Goal: Task Accomplishment & Management: Manage account settings

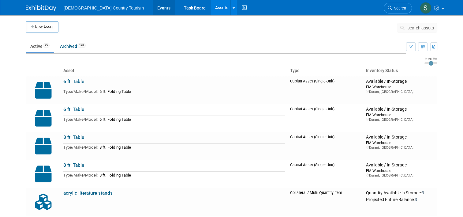
click at [153, 7] on link "Events" at bounding box center [164, 7] width 22 height 15
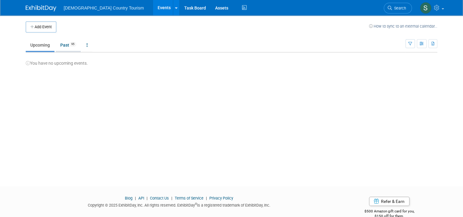
click at [59, 43] on link "Past 95" at bounding box center [68, 45] width 25 height 12
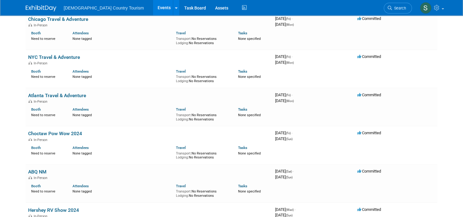
scroll to position [502, 0]
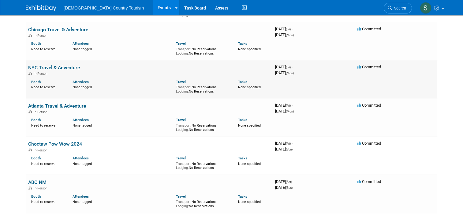
click at [61, 68] on link "NYC Travel & Adventure" at bounding box center [54, 68] width 52 height 6
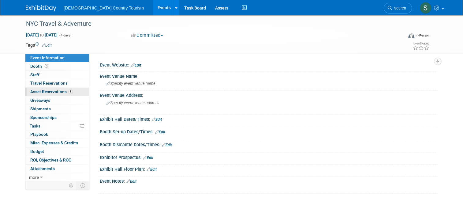
click at [68, 91] on span "8" at bounding box center [70, 91] width 5 height 5
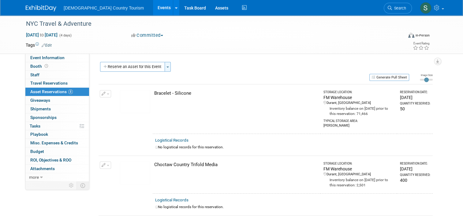
click at [166, 65] on button "Toggle Dropdown" at bounding box center [168, 67] width 6 height 10
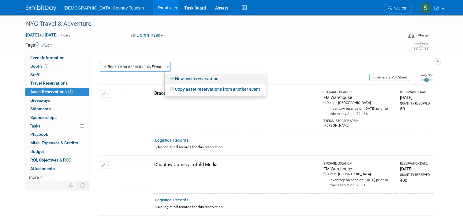
click at [177, 80] on link "New asset reservation" at bounding box center [215, 78] width 101 height 10
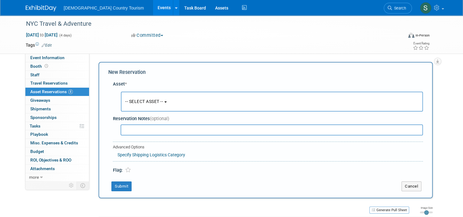
scroll to position [6, 0]
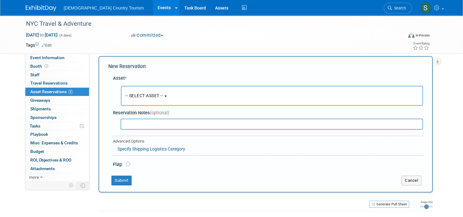
click at [172, 95] on button "-- SELECT ASSET --" at bounding box center [272, 96] width 302 height 20
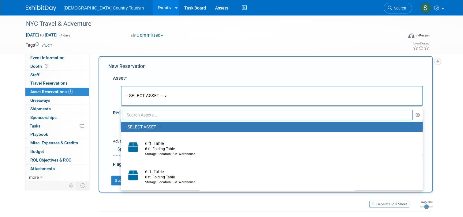
click at [163, 114] on input "text" at bounding box center [268, 115] width 290 height 10
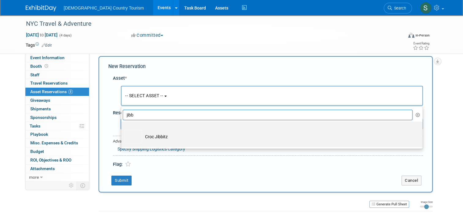
type input "jibb"
click at [155, 133] on td "Croc Jibbitz" at bounding box center [276, 136] width 269 height 13
click at [122, 129] on input "Croc Jibbitz" at bounding box center [120, 127] width 4 height 4
select select "10723252"
select select "0"
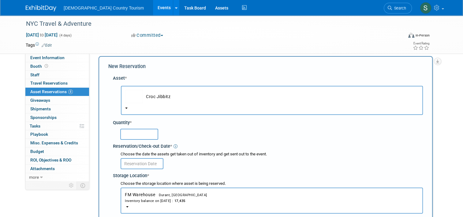
click at [147, 134] on input "text" at bounding box center [139, 134] width 38 height 11
type input "3750"
click at [141, 163] on input "text" at bounding box center [142, 163] width 43 height 11
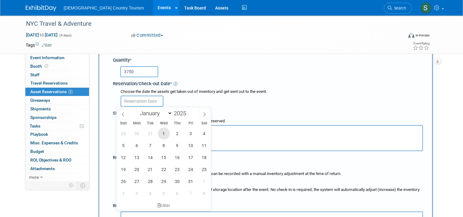
scroll to position [96, 0]
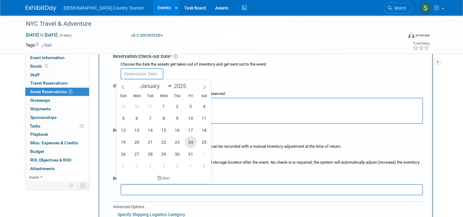
click at [191, 143] on span "24" at bounding box center [191, 142] width 12 height 12
type input "[DATE]"
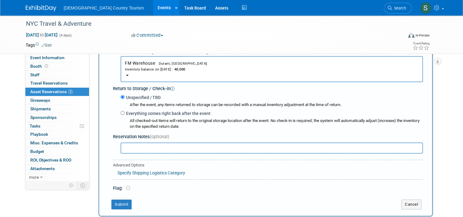
scroll to position [150, 0]
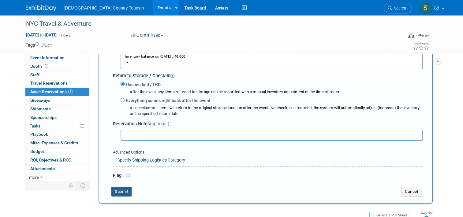
click at [118, 195] on button "Submit" at bounding box center [121, 191] width 20 height 10
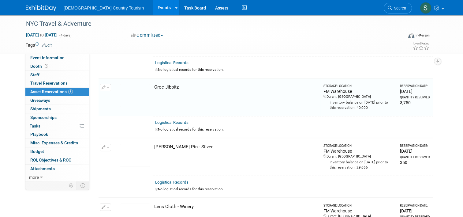
scroll to position [197, 0]
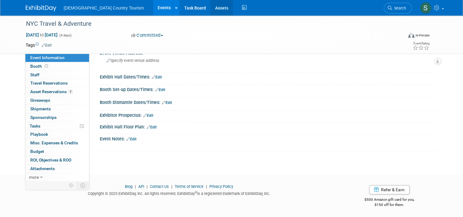
click at [211, 8] on link "Assets" at bounding box center [222, 7] width 22 height 15
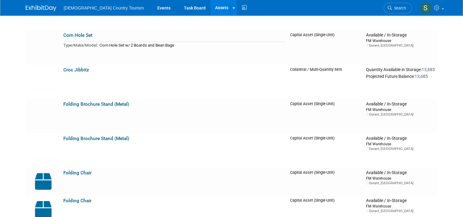
scroll to position [1127, 0]
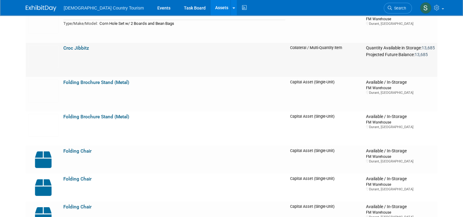
click at [71, 50] on link "Croc Jibbitz" at bounding box center [76, 48] width 26 height 6
click at [153, 9] on link "Events" at bounding box center [164, 7] width 22 height 15
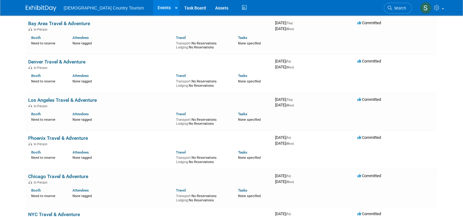
scroll to position [355, 0]
click at [70, 100] on link "Los Angeles Travel & Adventure" at bounding box center [62, 100] width 69 height 6
click at [51, 60] on link "Denver Travel & Adventure" at bounding box center [56, 62] width 57 height 6
click at [54, 24] on link "Bay Area Travel & Adventure" at bounding box center [59, 24] width 62 height 6
click at [50, 24] on link "Bay Area Travel & Adventure" at bounding box center [59, 24] width 62 height 6
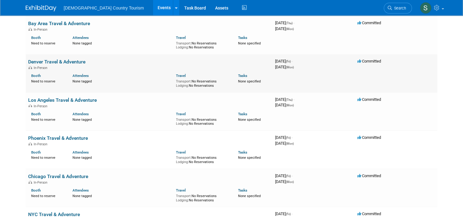
click at [46, 63] on link "Denver Travel & Adventure" at bounding box center [56, 62] width 57 height 6
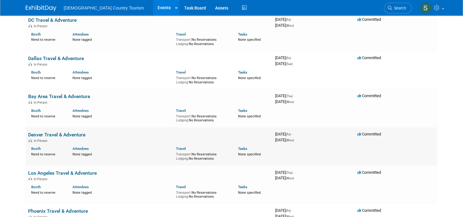
scroll to position [282, 0]
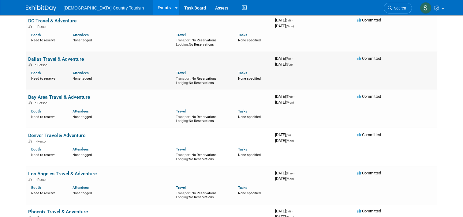
click at [61, 58] on link "Dallas Travel & Adventure" at bounding box center [56, 59] width 56 height 6
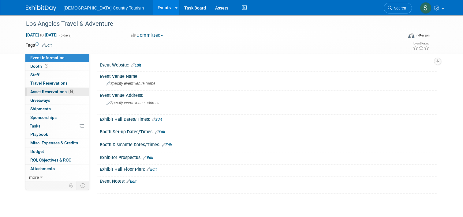
click at [68, 92] on span "16" at bounding box center [71, 91] width 6 height 5
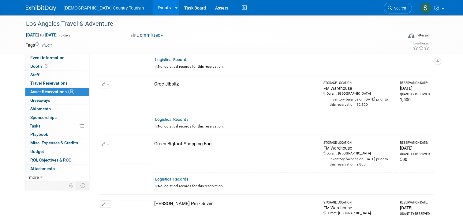
scroll to position [367, 0]
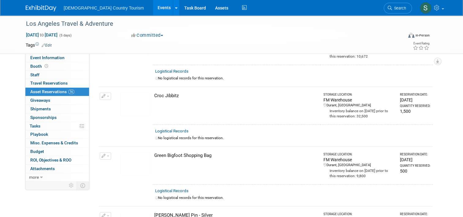
click at [158, 95] on div "Croc Jibbitz" at bounding box center [236, 95] width 164 height 6
click at [154, 92] on div "Croc Jibbitz" at bounding box center [236, 95] width 164 height 6
click at [138, 97] on img at bounding box center [135, 103] width 30 height 23
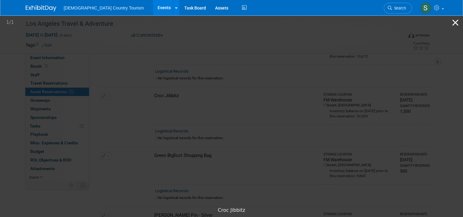
click at [455, 21] on button "Close gallery" at bounding box center [455, 22] width 15 height 14
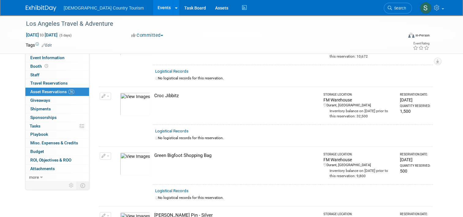
click at [102, 94] on icon "button" at bounding box center [104, 96] width 4 height 4
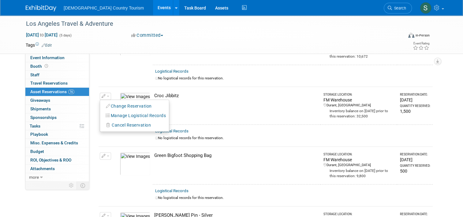
click at [228, 43] on td at bounding box center [206, 45] width 309 height 6
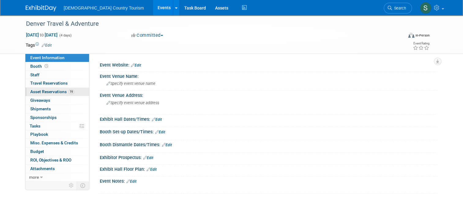
click at [49, 90] on span "Asset Reservations 19" at bounding box center [52, 91] width 44 height 5
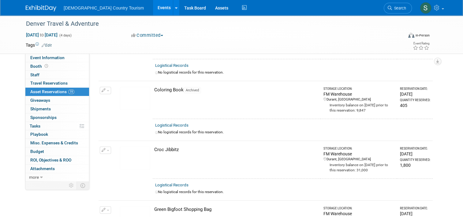
scroll to position [416, 0]
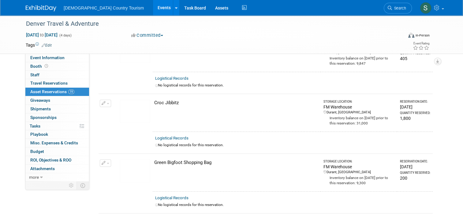
click at [159, 100] on div "Croc Jibbitz" at bounding box center [236, 103] width 164 height 6
click at [102, 101] on icon "button" at bounding box center [104, 103] width 4 height 4
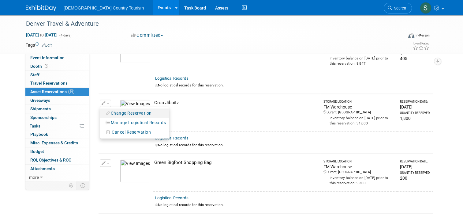
click at [110, 113] on button "Change Reservation" at bounding box center [129, 113] width 52 height 8
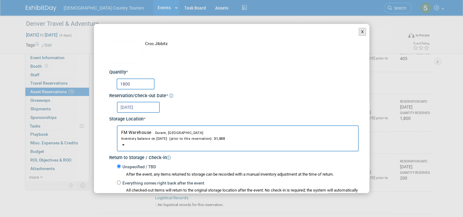
click at [359, 32] on button "X" at bounding box center [363, 32] width 8 height 8
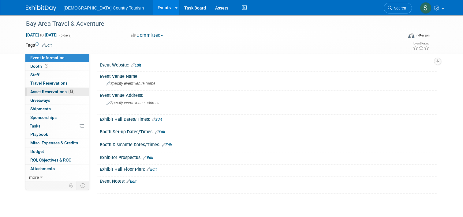
click at [68, 93] on span "18" at bounding box center [71, 91] width 6 height 5
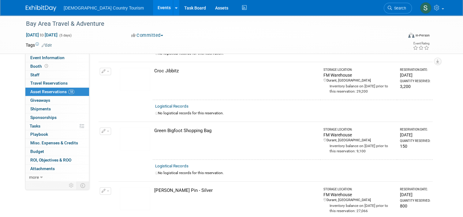
scroll to position [392, 0]
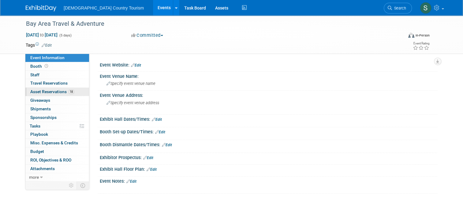
click at [46, 92] on span "Asset Reservations 18" at bounding box center [52, 91] width 44 height 5
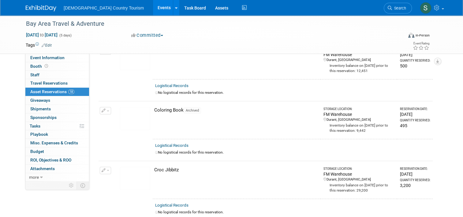
scroll to position [294, 0]
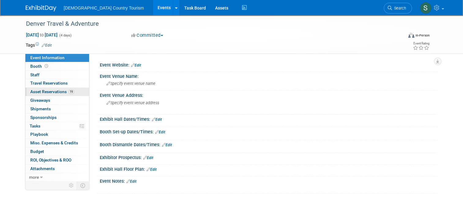
click at [54, 89] on span "Asset Reservations 19" at bounding box center [52, 91] width 44 height 5
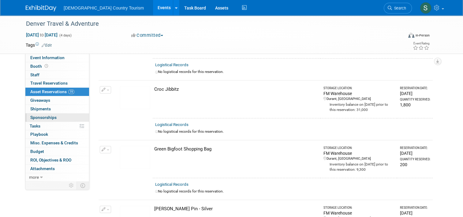
scroll to position [441, 0]
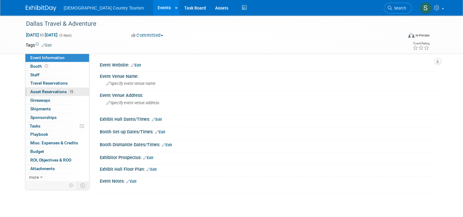
click at [58, 94] on link "13 Asset Reservations 13" at bounding box center [57, 92] width 64 height 8
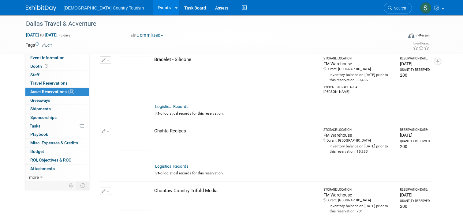
scroll to position [30, 0]
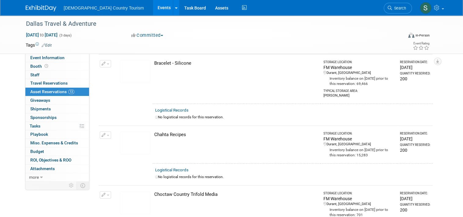
click at [58, 94] on link "13 Asset Reservations 13" at bounding box center [57, 92] width 64 height 8
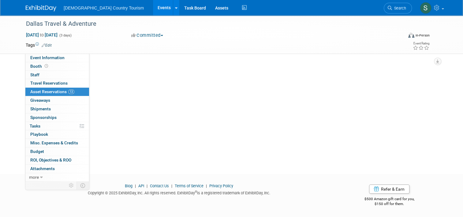
scroll to position [0, 0]
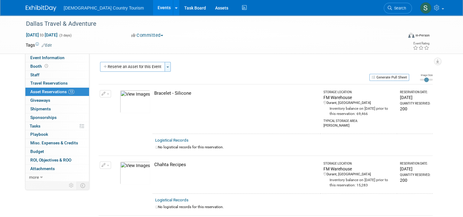
click at [167, 67] on span "button" at bounding box center [168, 66] width 2 height 1
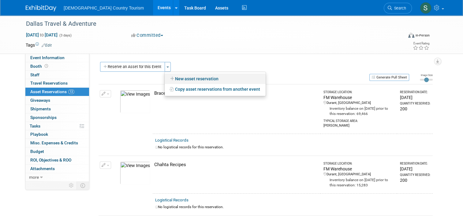
click at [170, 77] on icon at bounding box center [172, 79] width 5 height 4
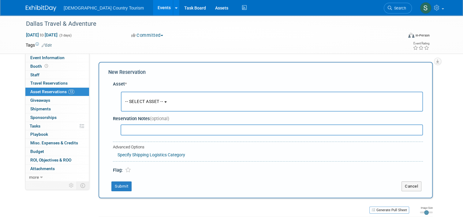
scroll to position [6, 0]
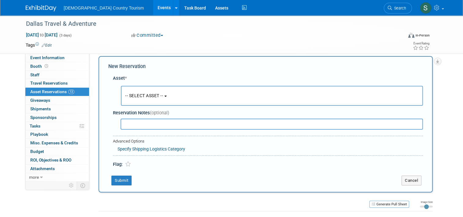
click at [159, 95] on span "-- SELECT ASSET --" at bounding box center [144, 95] width 38 height 5
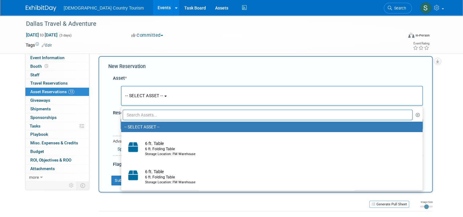
click at [151, 116] on input "text" at bounding box center [268, 115] width 290 height 10
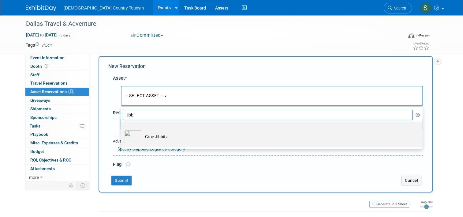
type input "jibb"
click at [151, 135] on td "Croc Jibbitz" at bounding box center [276, 136] width 269 height 13
click at [122, 129] on input "Croc Jibbitz" at bounding box center [120, 127] width 4 height 4
select select "10723252"
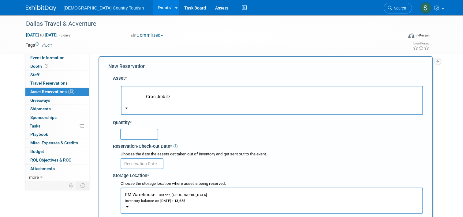
click at [151, 135] on input "text" at bounding box center [139, 134] width 38 height 11
type input "1500"
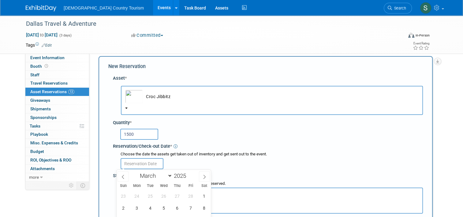
click at [145, 164] on input "text" at bounding box center [142, 163] width 43 height 11
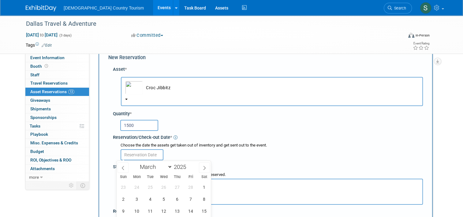
scroll to position [27, 0]
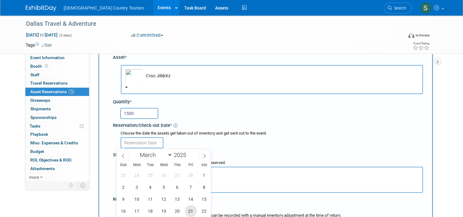
click at [190, 209] on span "21" at bounding box center [191, 211] width 12 height 12
type input "[DATE]"
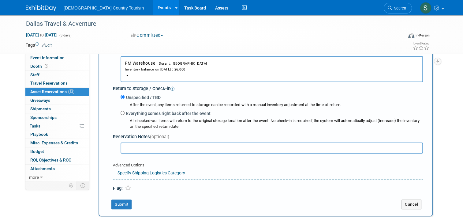
scroll to position [149, 0]
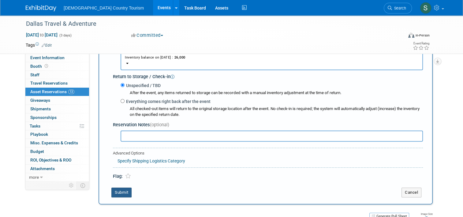
click at [114, 190] on button "Submit" at bounding box center [121, 192] width 20 height 10
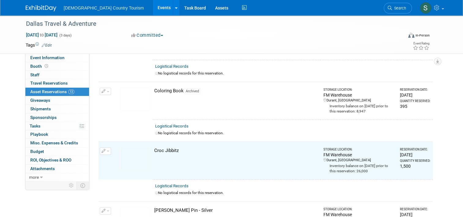
scroll to position [375, 0]
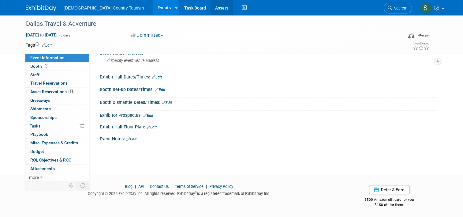
click at [211, 7] on link "Assets" at bounding box center [222, 7] width 22 height 15
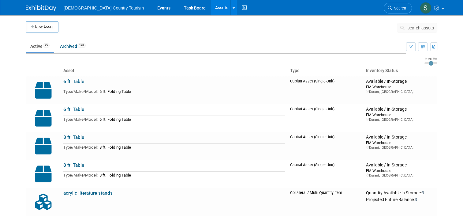
click at [162, 52] on ul "Active 75 Archived 128" at bounding box center [216, 47] width 381 height 14
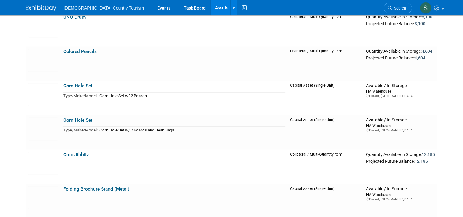
scroll to position [1078, 0]
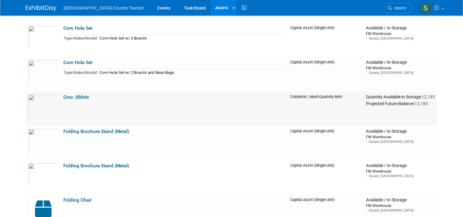
click at [64, 96] on link "Croc Jibbitz" at bounding box center [76, 97] width 26 height 6
